Goal: Information Seeking & Learning: Learn about a topic

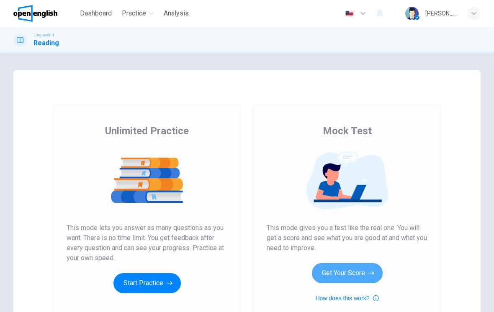
click at [349, 267] on button "Get Your Score" at bounding box center [347, 273] width 71 height 20
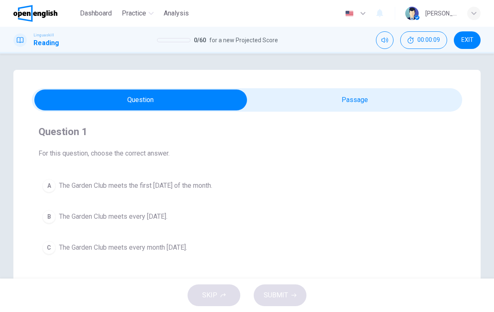
scroll to position [1, 0]
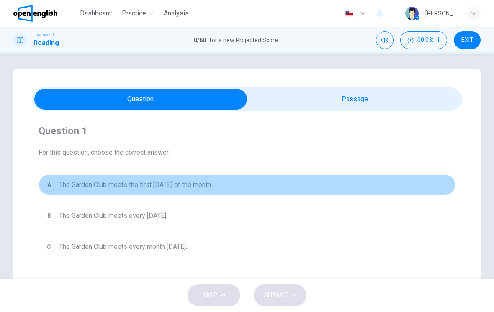
click at [200, 188] on span "The Garden Club meets the first Thursday of the month." at bounding box center [135, 185] width 153 height 10
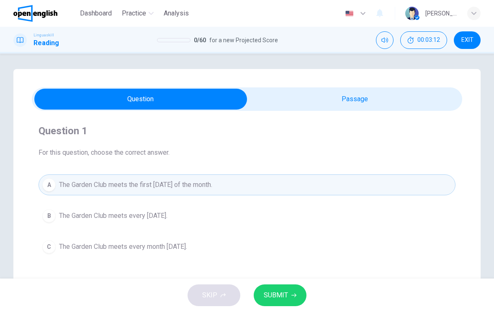
click at [290, 287] on button "SUBMIT" at bounding box center [280, 296] width 53 height 22
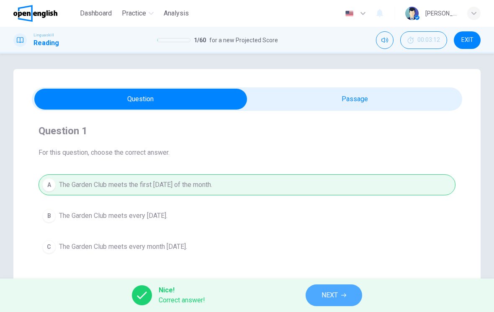
click at [331, 286] on button "NEXT" at bounding box center [334, 296] width 57 height 22
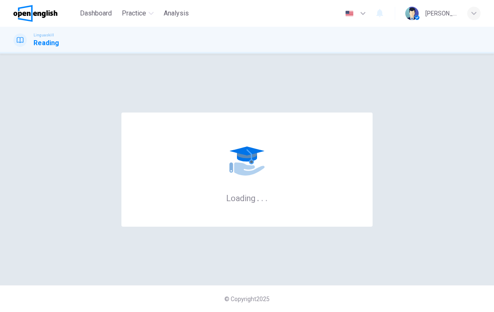
scroll to position [0, 0]
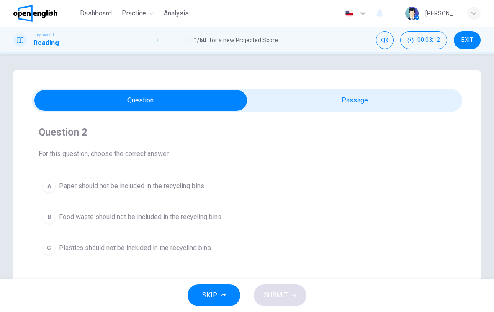
click at [328, 309] on div "SKIP SUBMIT" at bounding box center [247, 295] width 494 height 33
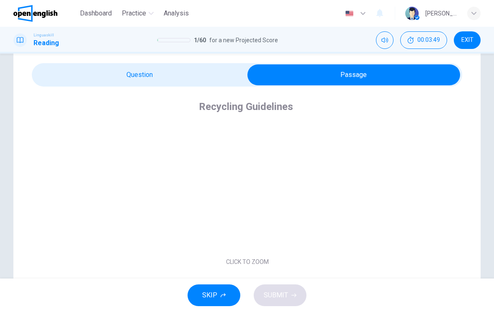
scroll to position [23, 0]
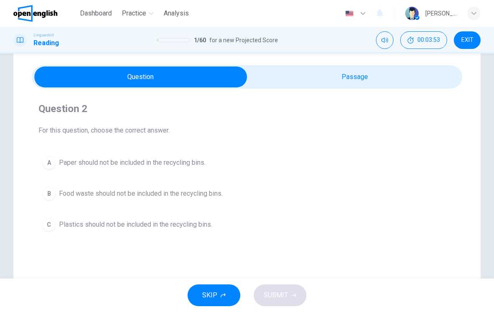
click at [229, 202] on button "B Food waste should not be included in the recycling bins." at bounding box center [247, 193] width 417 height 21
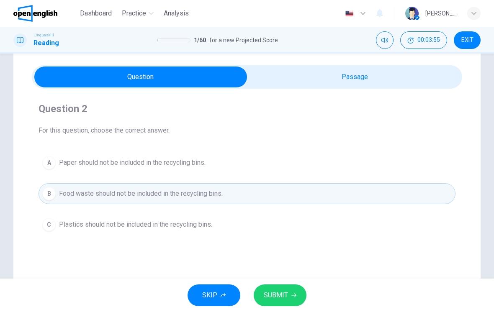
click at [280, 304] on button "SUBMIT" at bounding box center [280, 296] width 53 height 22
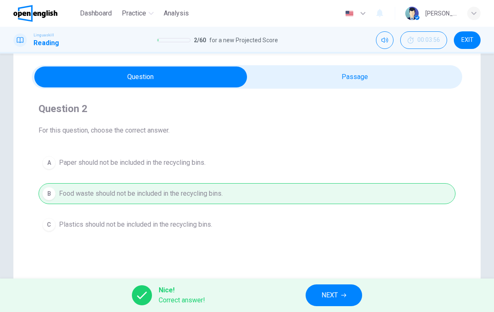
click at [337, 293] on span "NEXT" at bounding box center [329, 296] width 16 height 12
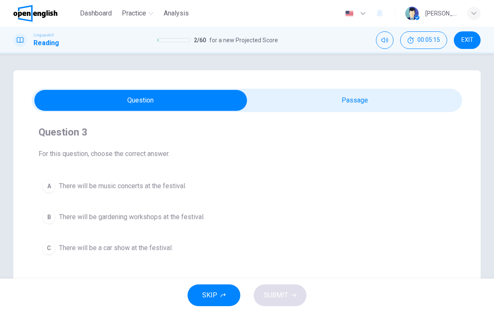
click at [221, 222] on button "B There will be gardening workshops at the festival." at bounding box center [247, 217] width 417 height 21
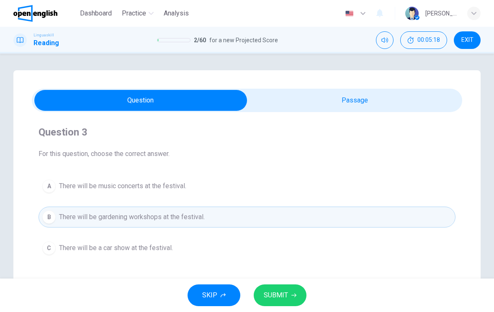
click at [276, 298] on span "SUBMIT" at bounding box center [276, 296] width 24 height 12
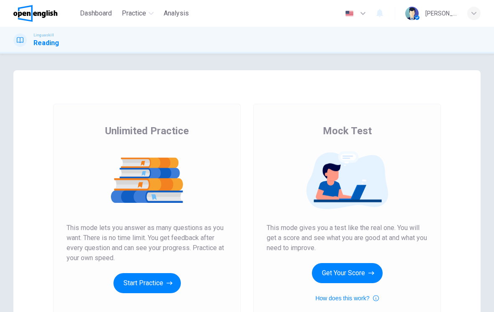
click at [356, 271] on button "Get Your Score" at bounding box center [347, 273] width 71 height 20
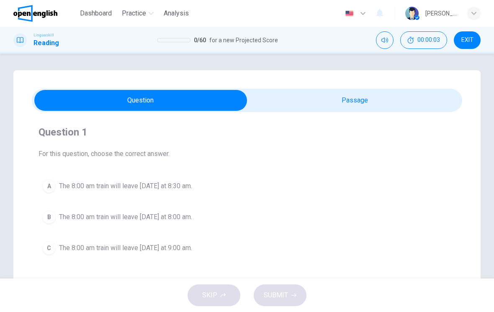
scroll to position [2, 0]
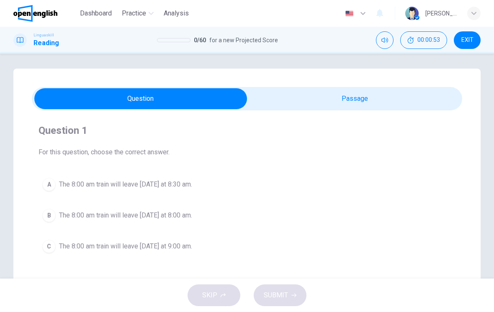
click at [184, 183] on span "The 8:00 am train will leave tomorrow at 8:30 am." at bounding box center [125, 185] width 133 height 10
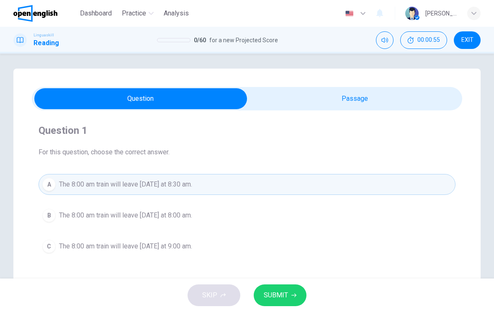
click at [282, 297] on span "SUBMIT" at bounding box center [276, 296] width 24 height 12
click at [285, 286] on button "SUBMIT" at bounding box center [280, 296] width 53 height 22
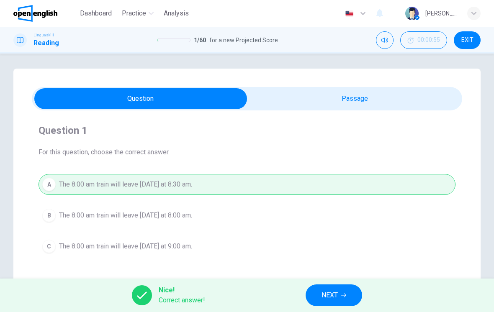
click at [312, 292] on button "NEXT" at bounding box center [334, 296] width 57 height 22
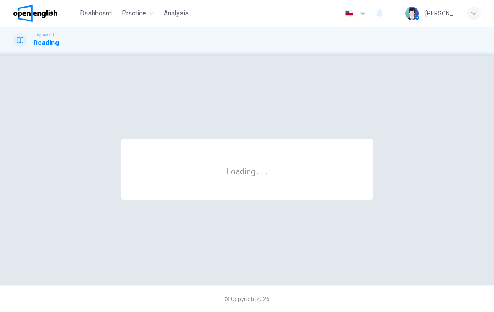
scroll to position [0, 0]
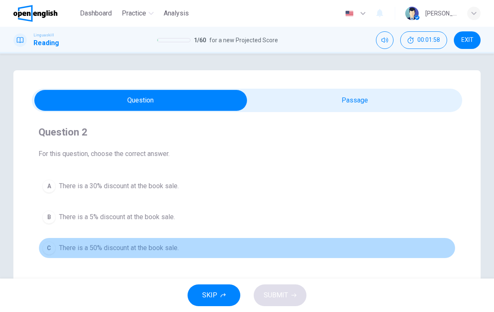
click at [77, 244] on span "There is a 50% discount at the book sale." at bounding box center [119, 248] width 120 height 10
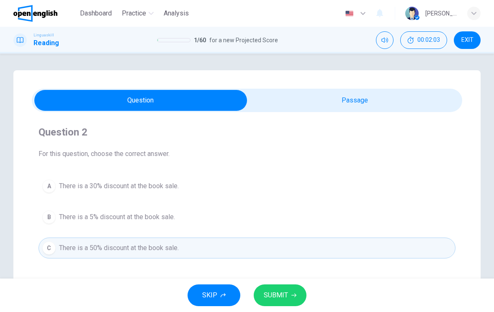
click at [285, 305] on button "SUBMIT" at bounding box center [280, 296] width 53 height 22
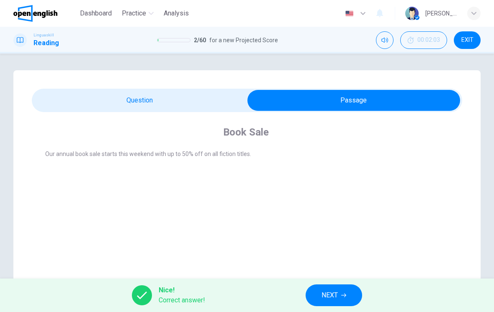
click at [331, 295] on span "NEXT" at bounding box center [329, 296] width 16 height 12
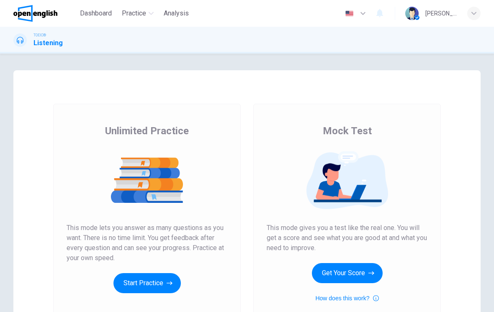
click at [348, 270] on button "Get Your Score" at bounding box center [347, 273] width 71 height 20
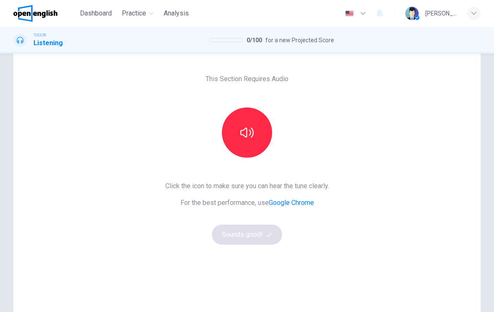
scroll to position [31, 0]
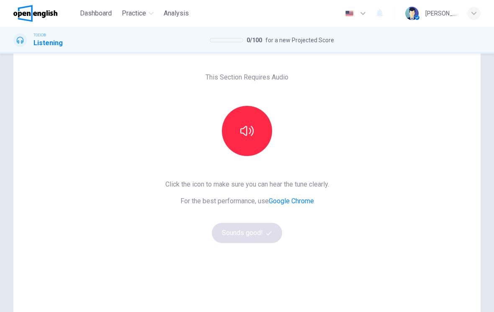
click at [250, 132] on icon "button" at bounding box center [246, 131] width 13 height 10
click at [241, 231] on button "Sounds good!" at bounding box center [247, 233] width 70 height 20
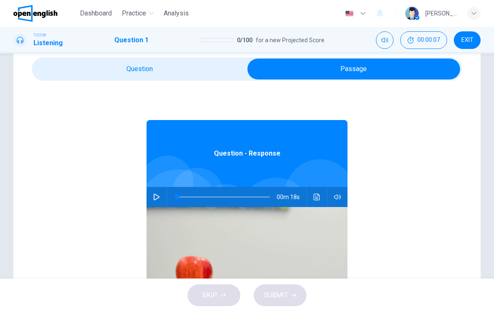
click at [160, 195] on button "button" at bounding box center [156, 197] width 13 height 20
click at [157, 198] on icon "button" at bounding box center [156, 197] width 7 height 7
click at [153, 193] on button "button" at bounding box center [156, 197] width 13 height 20
type input "**"
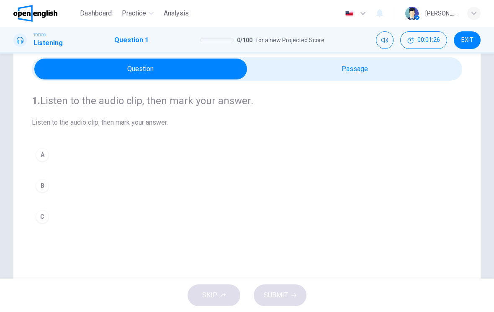
click at [47, 152] on div "A" at bounding box center [42, 154] width 13 height 13
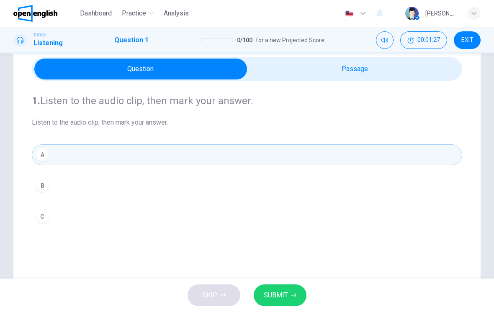
click at [283, 295] on span "SUBMIT" at bounding box center [276, 296] width 24 height 12
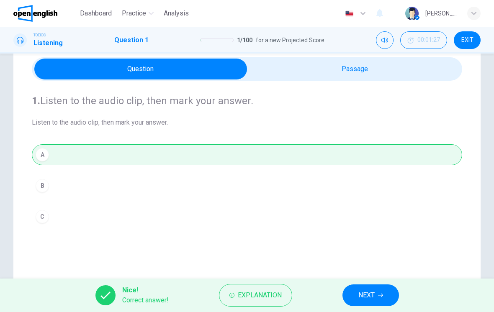
click at [381, 285] on button "NEXT" at bounding box center [370, 296] width 57 height 22
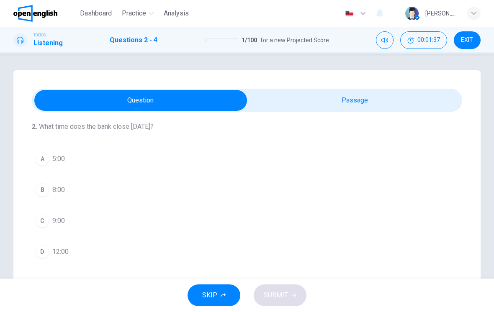
scroll to position [5, 0]
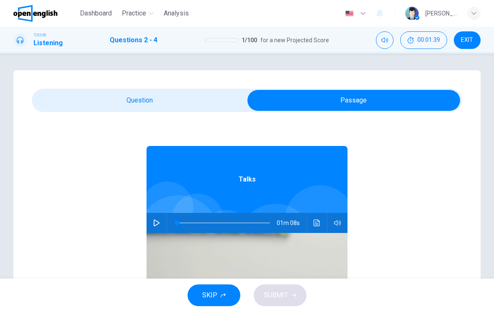
click at [158, 224] on icon "button" at bounding box center [157, 223] width 6 height 7
type input "*"
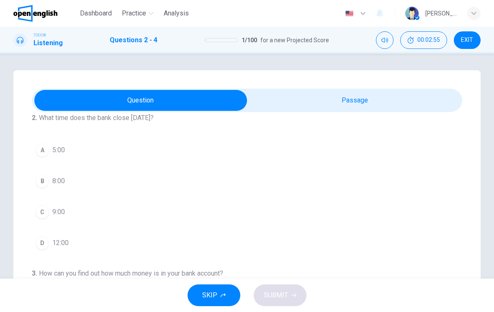
scroll to position [15, 0]
click at [84, 152] on button "A 5:00" at bounding box center [247, 149] width 430 height 21
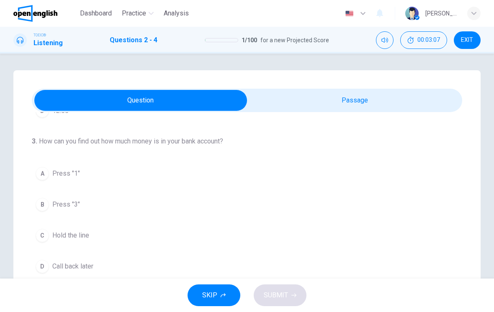
scroll to position [155, 0]
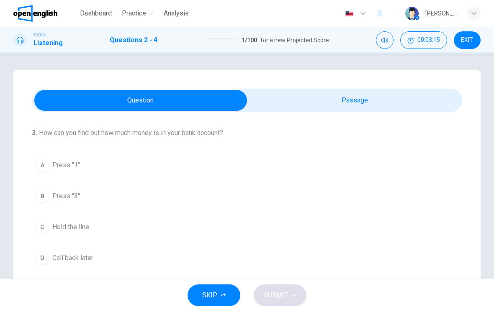
click at [111, 168] on button "A Press "1"" at bounding box center [247, 165] width 430 height 21
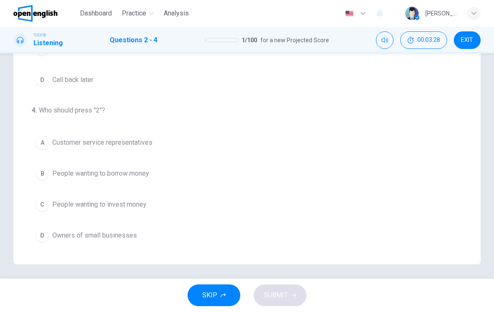
scroll to position [191, 0]
click at [195, 177] on button "B People wanting to borrow money" at bounding box center [247, 173] width 430 height 21
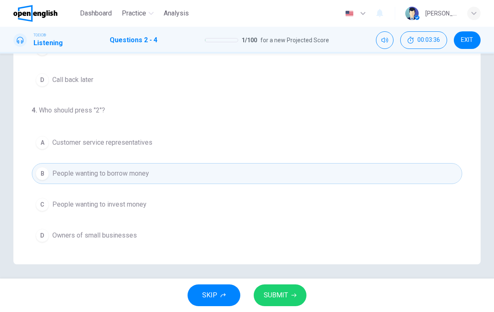
click at [278, 277] on div "2 . What time does the bank close [DATE]? A 5:00 B 8:00 C 9:00 D 12:00 3 . How …" at bounding box center [247, 166] width 494 height 225
click at [274, 296] on span "SUBMIT" at bounding box center [276, 296] width 24 height 12
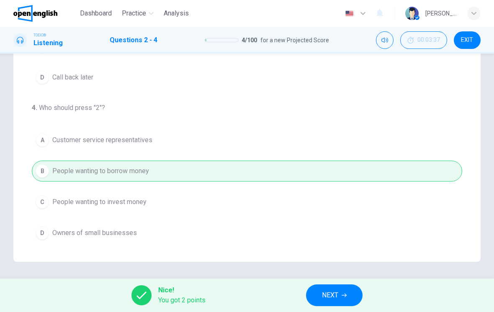
scroll to position [145, 0]
click at [340, 296] on button "NEXT" at bounding box center [334, 296] width 57 height 22
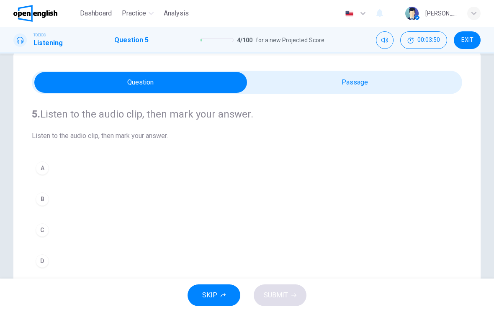
scroll to position [18, 0]
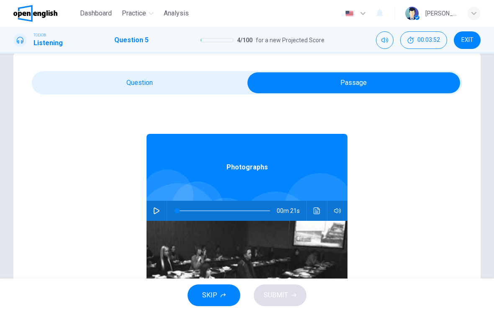
click at [161, 207] on button "button" at bounding box center [156, 211] width 13 height 20
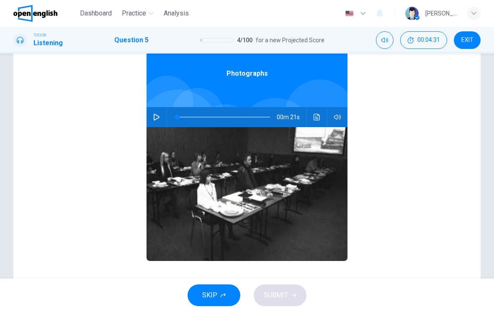
scroll to position [64, 0]
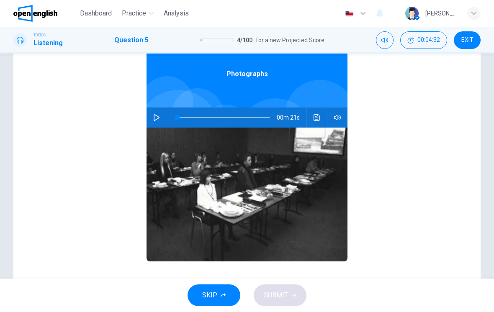
click at [159, 115] on icon "button" at bounding box center [156, 117] width 7 height 7
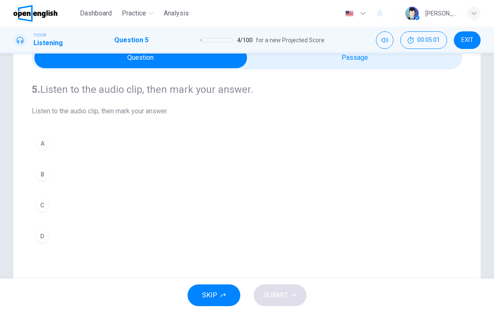
scroll to position [44, 0]
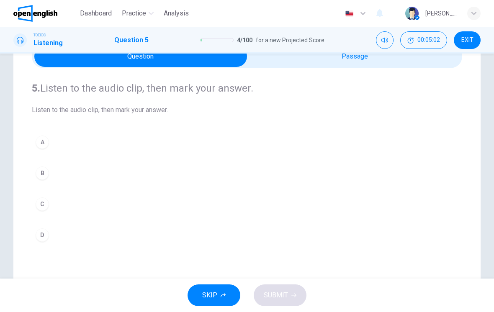
click at [41, 202] on div "C" at bounding box center [42, 204] width 13 height 13
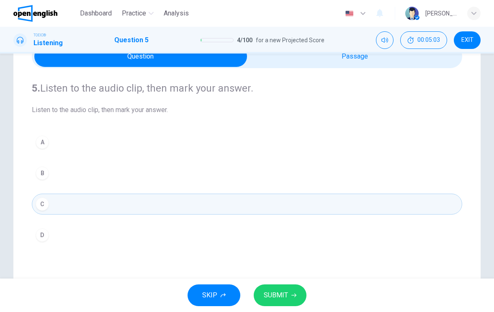
click at [280, 288] on button "SUBMIT" at bounding box center [280, 296] width 53 height 22
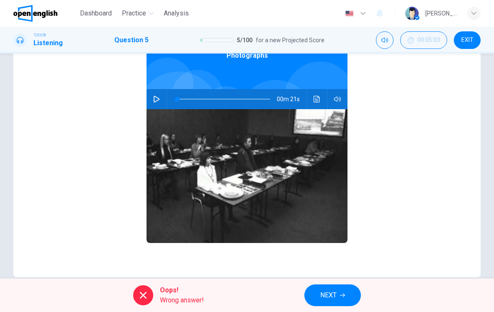
scroll to position [0, 0]
click at [160, 93] on button "button" at bounding box center [156, 99] width 13 height 20
type input "*"
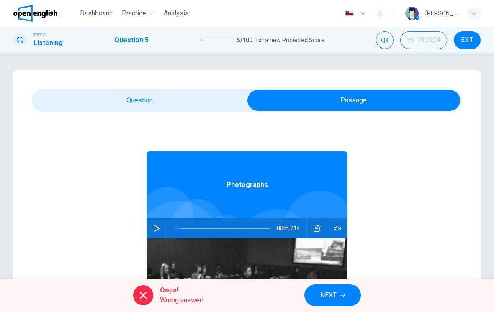
click at [330, 294] on span "NEXT" at bounding box center [328, 296] width 16 height 12
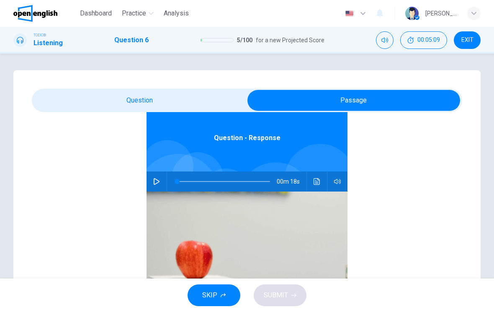
scroll to position [47, 0]
click at [154, 182] on icon "button" at bounding box center [156, 181] width 7 height 7
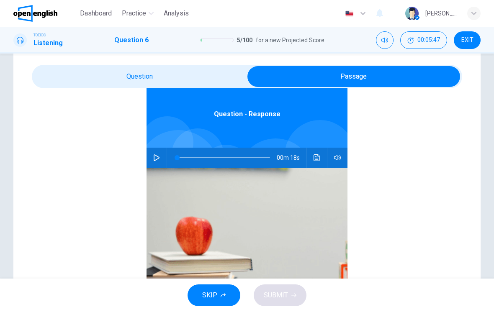
click at [161, 157] on button "button" at bounding box center [156, 158] width 13 height 20
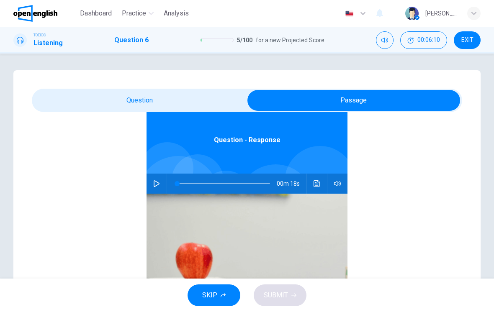
scroll to position [44, 0]
click at [159, 182] on icon "button" at bounding box center [156, 184] width 7 height 7
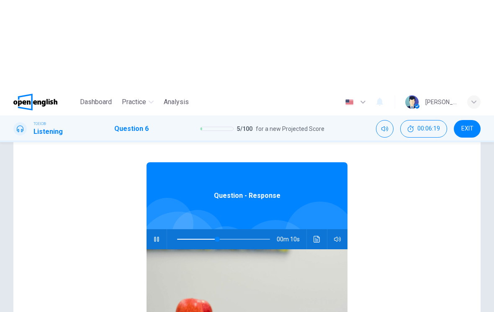
scroll to position [0, 0]
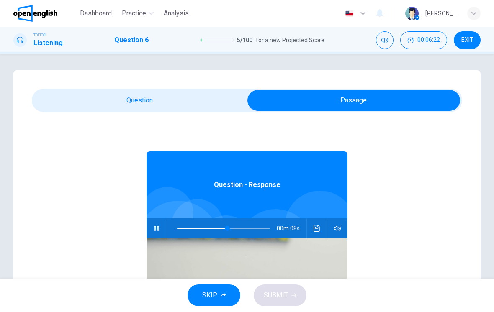
type input "**"
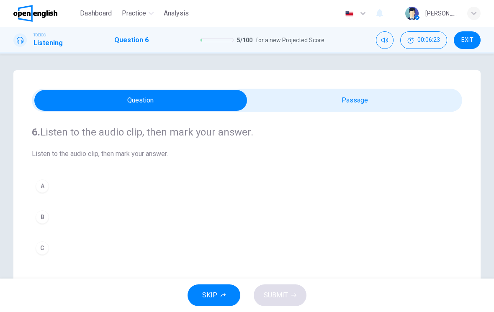
click at [39, 250] on div "C" at bounding box center [42, 247] width 13 height 13
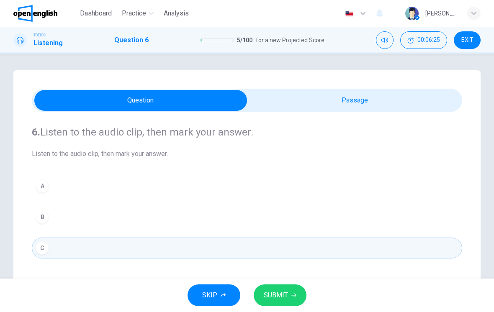
click at [277, 290] on span "SUBMIT" at bounding box center [276, 296] width 24 height 12
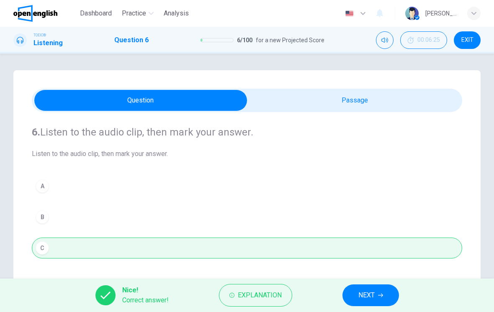
click at [372, 300] on span "NEXT" at bounding box center [366, 296] width 16 height 12
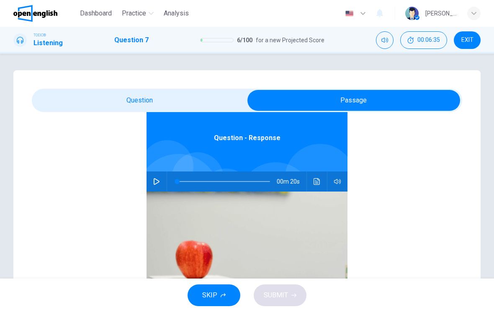
scroll to position [47, 0]
click at [159, 181] on icon "button" at bounding box center [157, 181] width 6 height 7
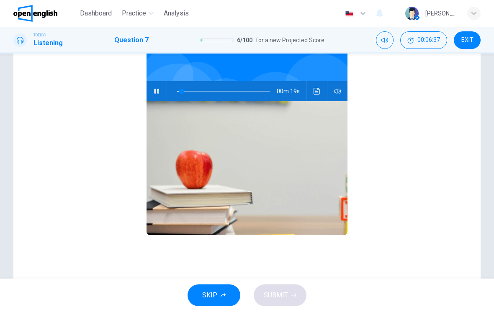
scroll to position [90, 0]
type input "*"
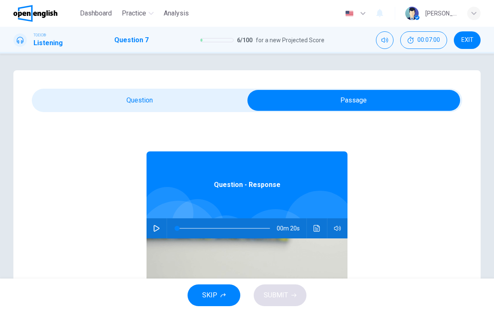
scroll to position [0, 0]
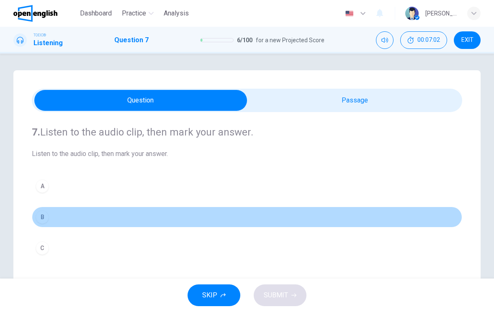
click at [46, 223] on div "B" at bounding box center [42, 217] width 13 height 13
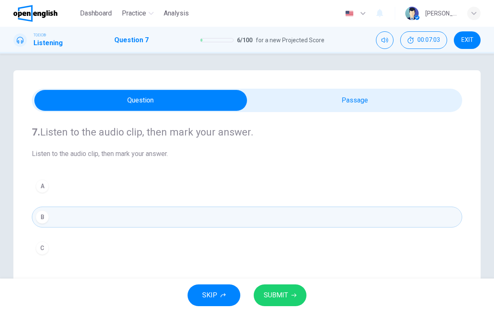
click at [278, 299] on span "SUBMIT" at bounding box center [276, 296] width 24 height 12
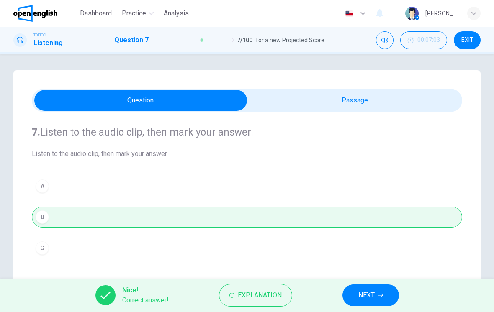
click at [363, 297] on span "NEXT" at bounding box center [366, 296] width 16 height 12
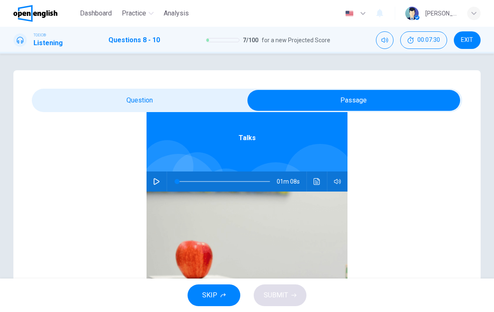
scroll to position [47, 0]
click at [159, 178] on button "button" at bounding box center [156, 182] width 13 height 20
click at [224, 179] on span at bounding box center [223, 181] width 5 height 5
click at [216, 182] on span at bounding box center [215, 181] width 5 height 5
type input "**"
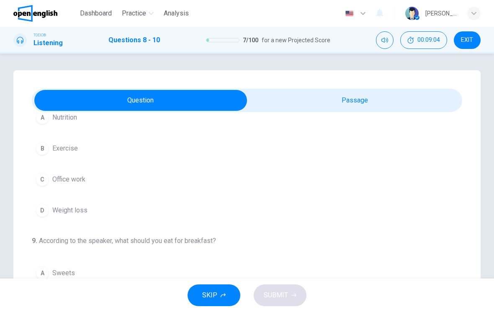
click at [290, 152] on button "B Exercise" at bounding box center [247, 148] width 430 height 21
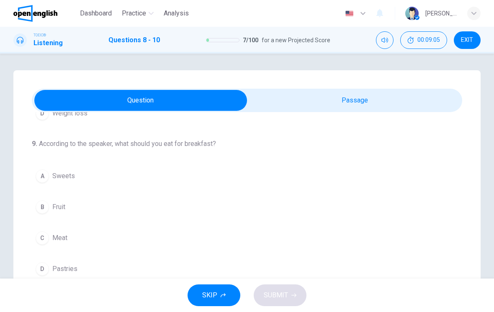
scroll to position [165, 0]
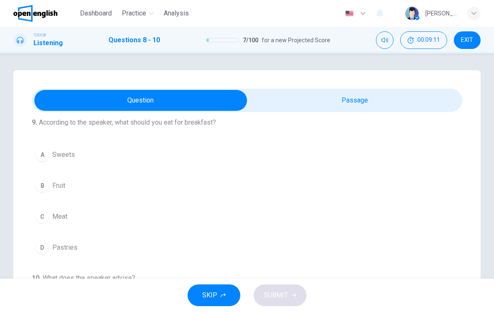
click at [249, 184] on button "B Fruit" at bounding box center [247, 185] width 430 height 21
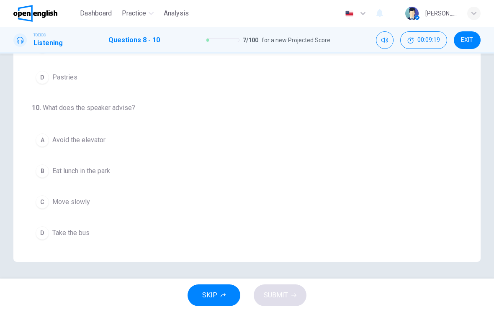
scroll to position [145, 0]
click at [213, 144] on button "A Avoid the elevator" at bounding box center [247, 140] width 430 height 21
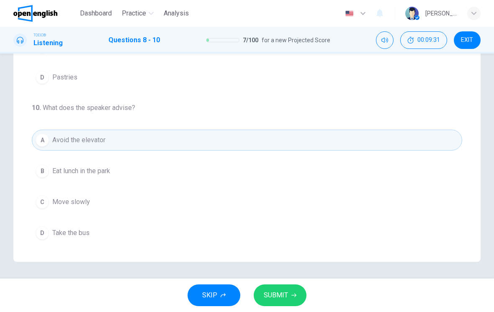
click at [287, 295] on span "SUBMIT" at bounding box center [276, 296] width 24 height 12
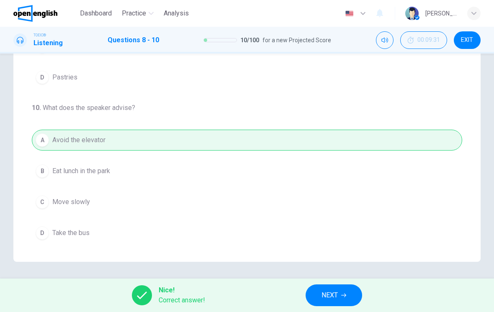
click at [339, 296] on button "NEXT" at bounding box center [334, 296] width 57 height 22
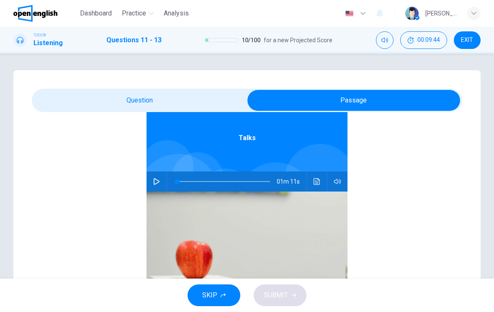
scroll to position [47, 0]
click at [162, 182] on button "button" at bounding box center [156, 182] width 13 height 20
type input "*"
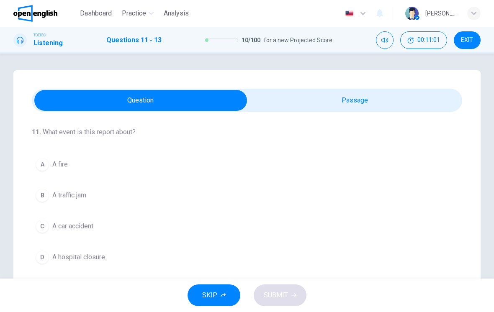
scroll to position [0, 0]
click at [335, 232] on button "C A car accident" at bounding box center [247, 226] width 430 height 21
click at [355, 206] on button "B 6:00" at bounding box center [247, 196] width 430 height 21
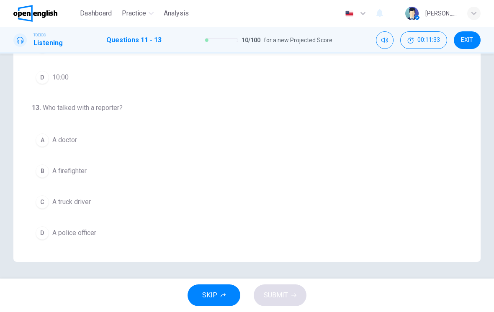
scroll to position [145, 0]
click at [198, 235] on button "D A police officer" at bounding box center [247, 233] width 430 height 21
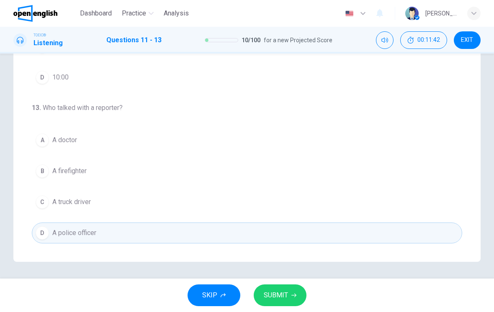
click at [283, 292] on span "SUBMIT" at bounding box center [276, 296] width 24 height 12
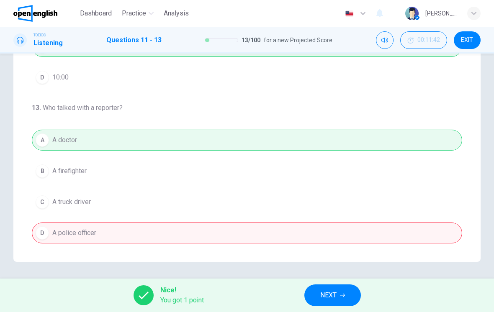
scroll to position [191, 0]
click at [338, 297] on button "NEXT" at bounding box center [332, 296] width 57 height 22
